Goal: Task Accomplishment & Management: Use online tool/utility

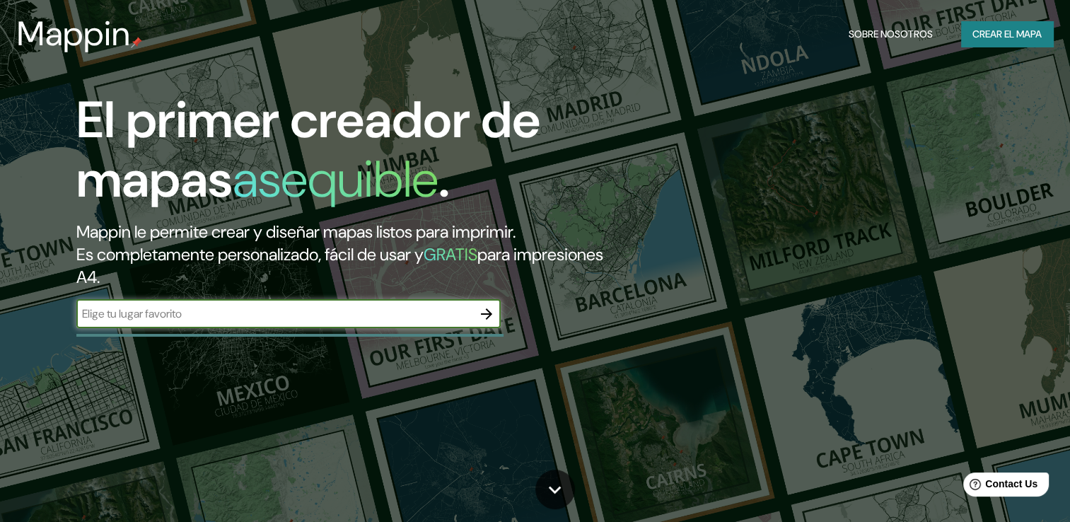
click at [398, 314] on input "text" at bounding box center [274, 314] width 396 height 16
type input "METEPEC"
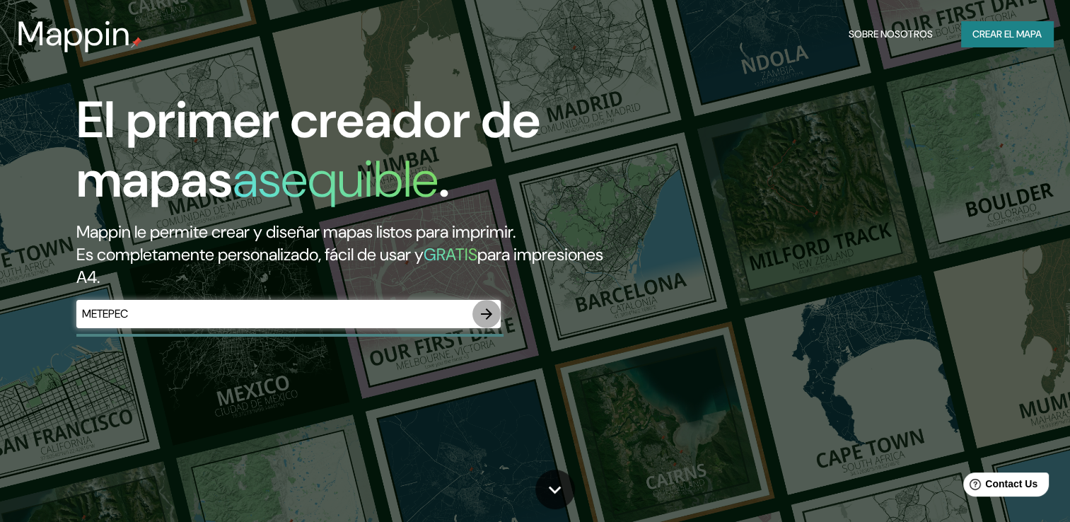
click at [489, 313] on icon "button" at bounding box center [486, 313] width 11 height 11
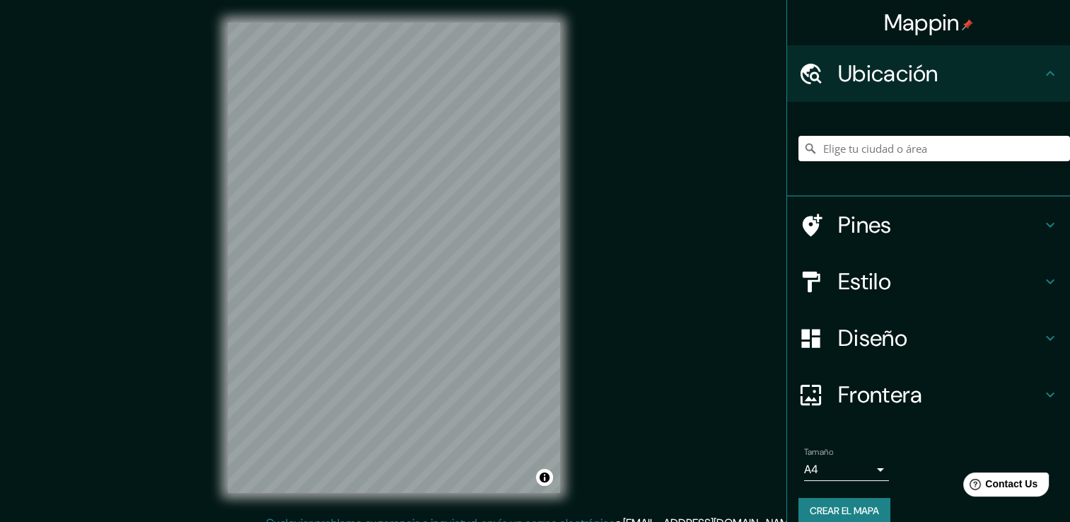
click at [868, 149] on input "Elige tu ciudad o área" at bounding box center [935, 148] width 272 height 25
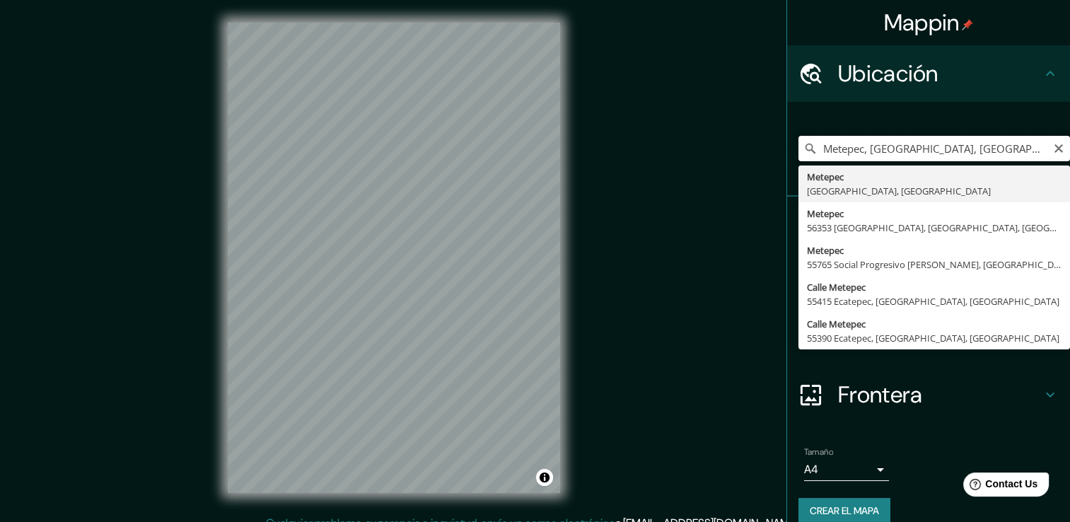
type input "Metepec, [GEOGRAPHIC_DATA], [GEOGRAPHIC_DATA]"
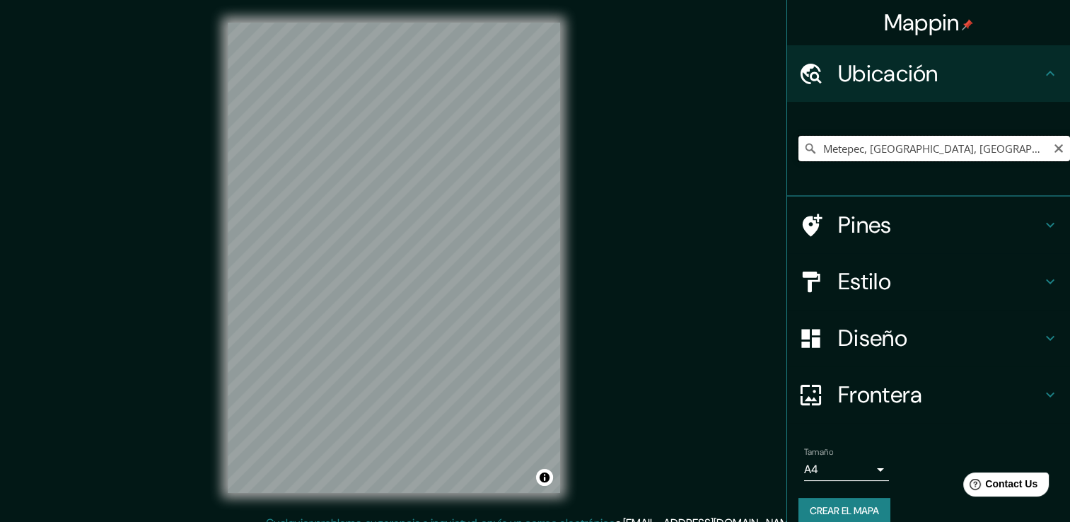
click at [998, 153] on input "Metepec, [GEOGRAPHIC_DATA], [GEOGRAPHIC_DATA]" at bounding box center [935, 148] width 272 height 25
click at [611, 202] on div "Mappin Ubicación Metepec, [GEOGRAPHIC_DATA], [GEOGRAPHIC_DATA] Pines Estilo Dis…" at bounding box center [535, 269] width 1070 height 538
click at [1011, 152] on input "Metepec, [GEOGRAPHIC_DATA], [GEOGRAPHIC_DATA]" at bounding box center [935, 148] width 272 height 25
click at [654, 364] on div "Mappin Ubicación Metepec, [GEOGRAPHIC_DATA], [GEOGRAPHIC_DATA] Pines Estilo Dis…" at bounding box center [535, 269] width 1070 height 538
click at [992, 150] on input "Metepec, [GEOGRAPHIC_DATA], [GEOGRAPHIC_DATA]" at bounding box center [935, 148] width 272 height 25
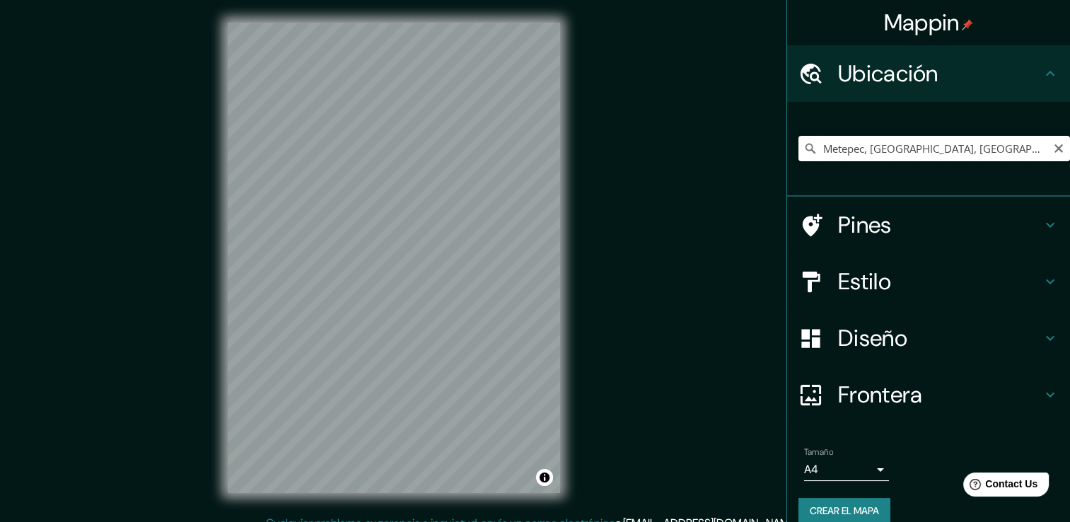
click at [951, 154] on input "Metepec, [GEOGRAPHIC_DATA], [GEOGRAPHIC_DATA]" at bounding box center [935, 148] width 272 height 25
click at [984, 140] on input "Metepec, [GEOGRAPHIC_DATA], [GEOGRAPHIC_DATA]" at bounding box center [935, 148] width 272 height 25
click at [988, 142] on input "Metepec, [GEOGRAPHIC_DATA], [GEOGRAPHIC_DATA]" at bounding box center [935, 148] width 272 height 25
